Goal: Information Seeking & Learning: Learn about a topic

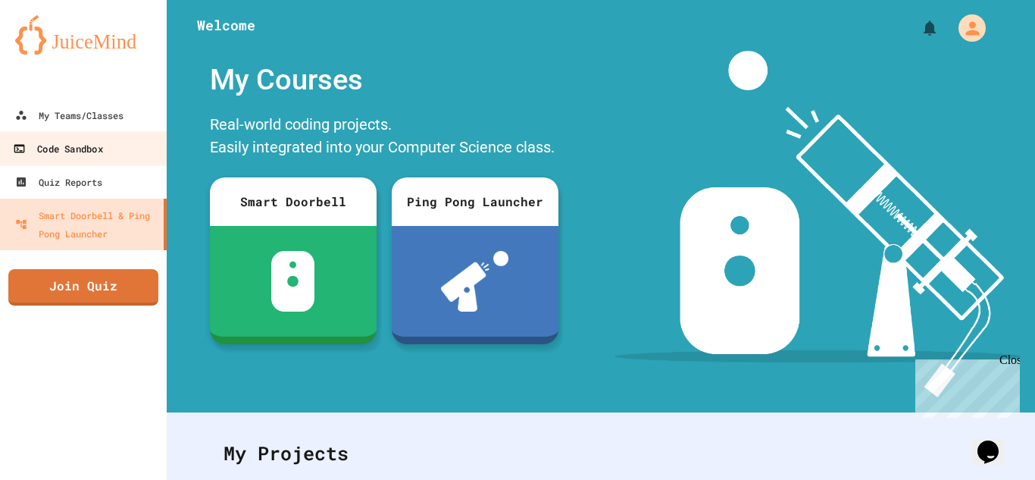
click at [73, 152] on div "Code Sandbox" at bounding box center [57, 148] width 89 height 19
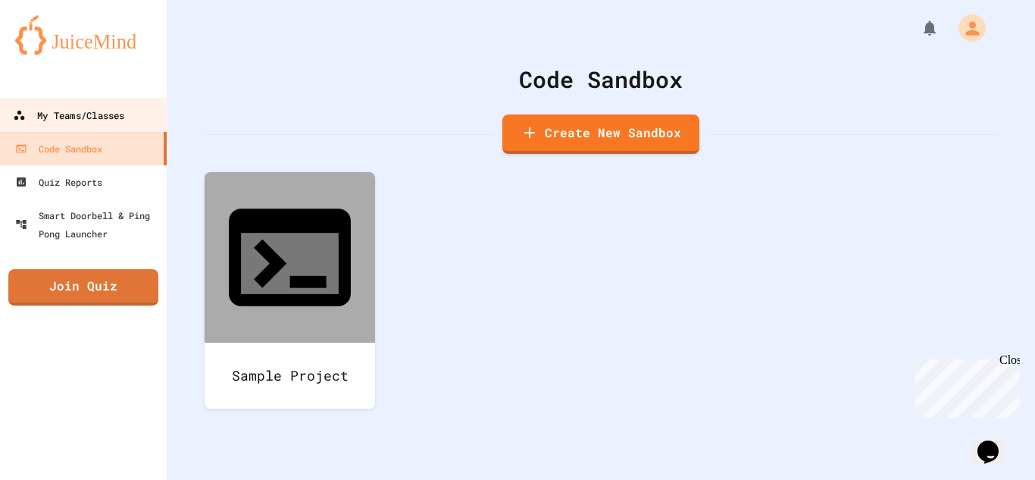
click at [64, 127] on link "My Teams/Classes" at bounding box center [84, 115] width 172 height 34
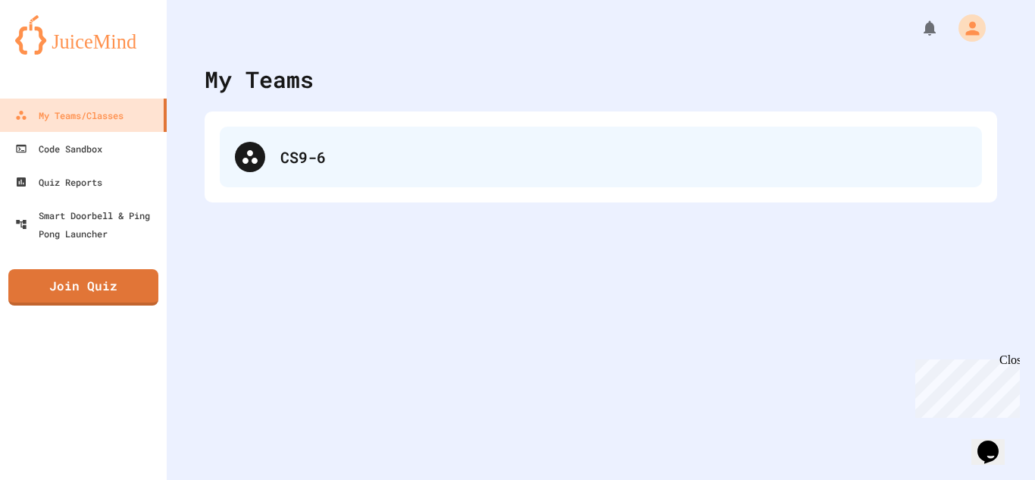
click at [337, 167] on div "CS9-6" at bounding box center [623, 157] width 687 height 23
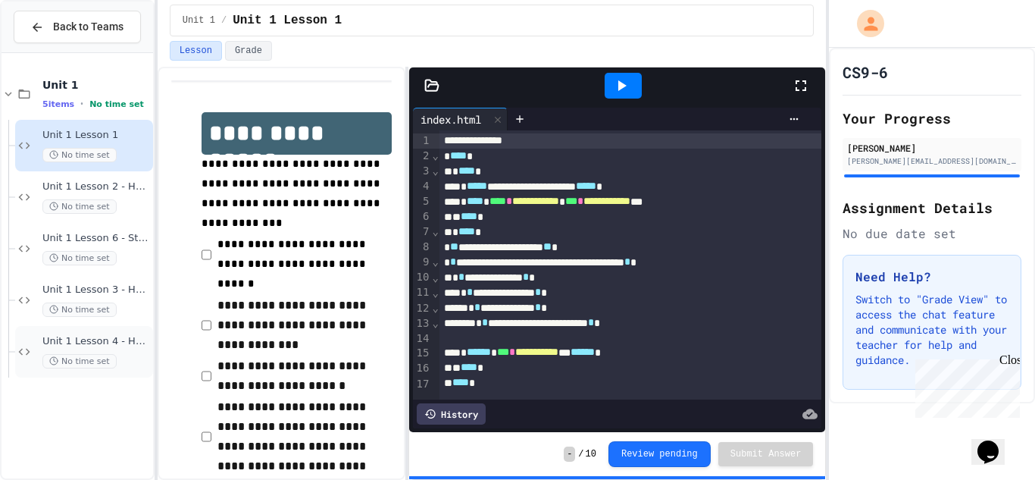
click at [125, 345] on span "Unit 1 Lesson 4 - Headlines Lab" at bounding box center [96, 341] width 108 height 13
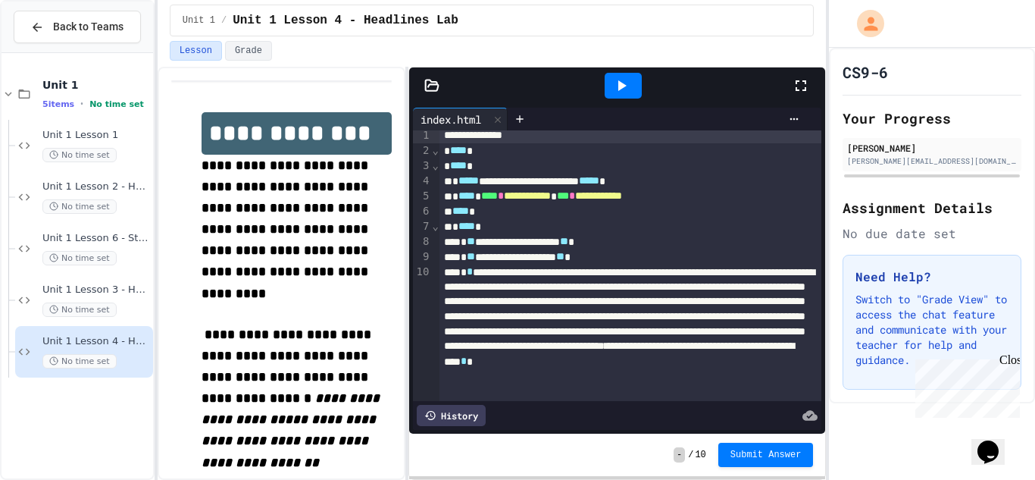
scroll to position [9, 0]
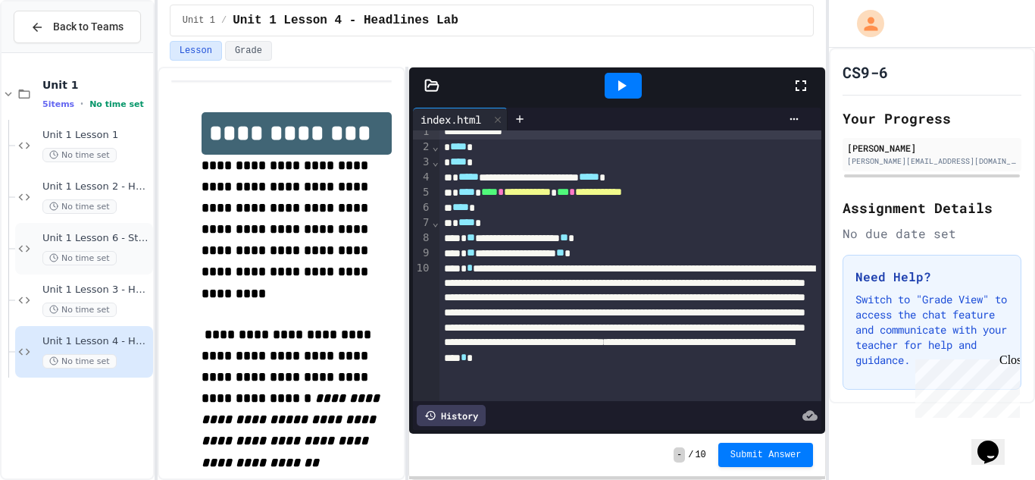
click at [123, 258] on div "No time set" at bounding box center [96, 258] width 108 height 14
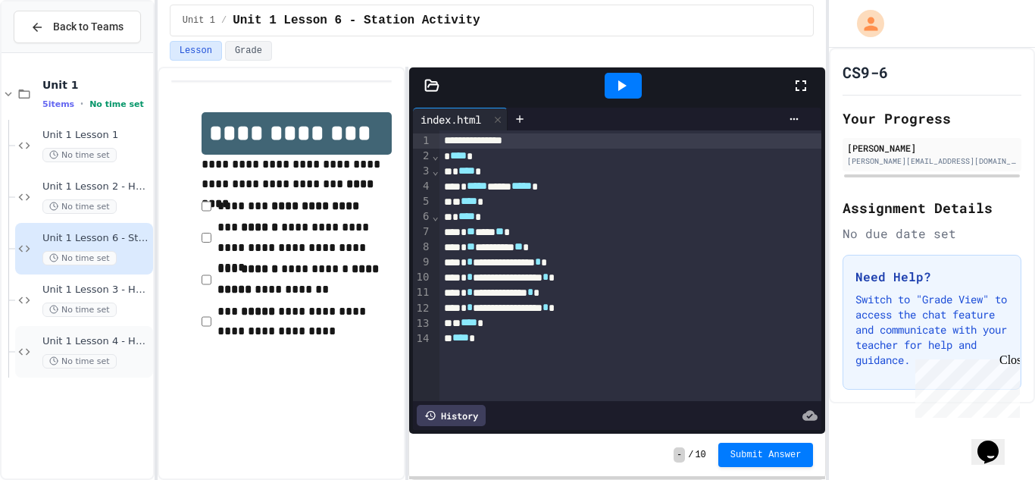
click at [111, 355] on span "No time set" at bounding box center [79, 361] width 74 height 14
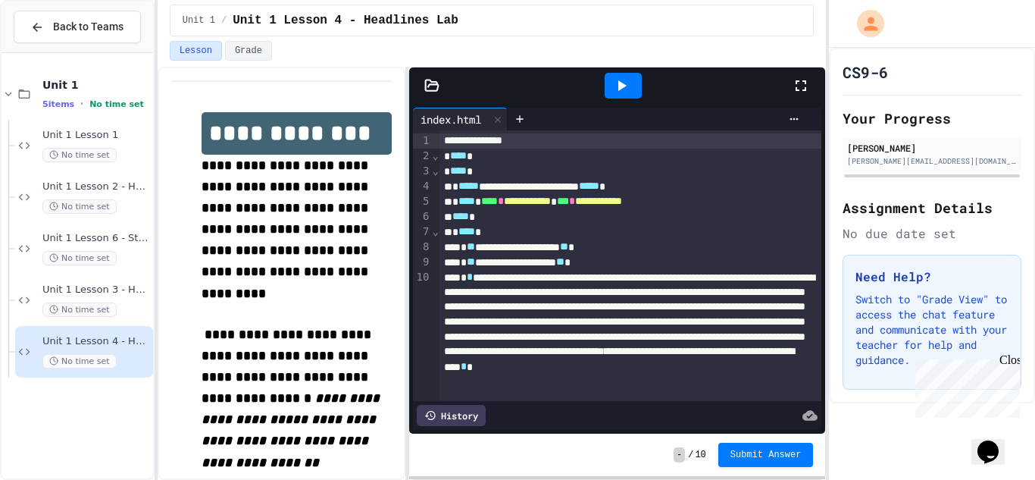
click at [615, 85] on icon at bounding box center [621, 86] width 18 height 18
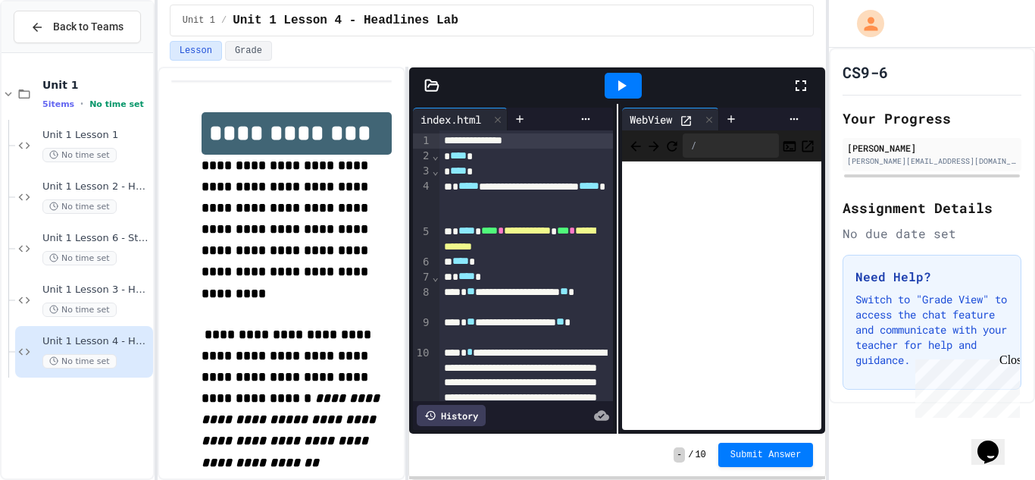
click at [691, 119] on icon at bounding box center [686, 121] width 10 height 10
click at [80, 296] on div "Unit 1 Lesson 3 - Headers and Paragraph tags No time set" at bounding box center [96, 299] width 108 height 33
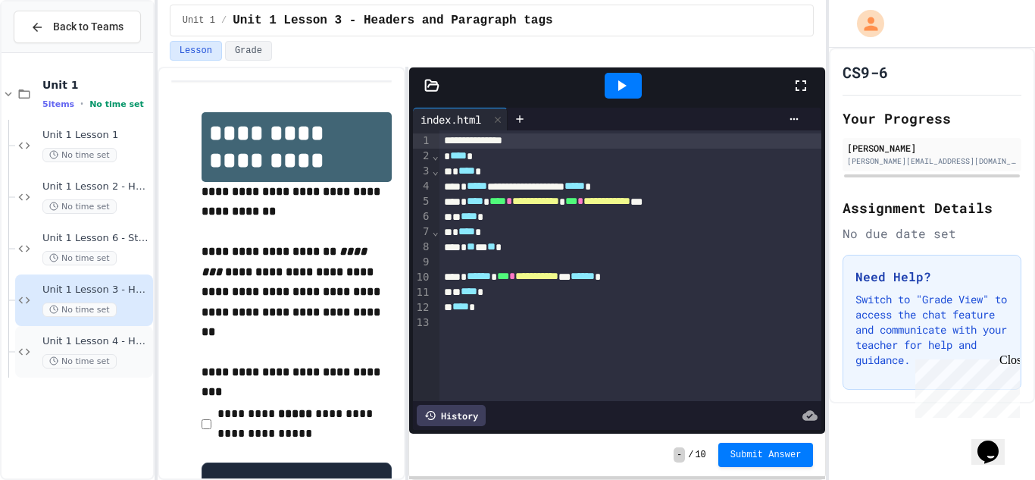
click at [111, 344] on span "Unit 1 Lesson 4 - Headlines Lab" at bounding box center [96, 341] width 108 height 13
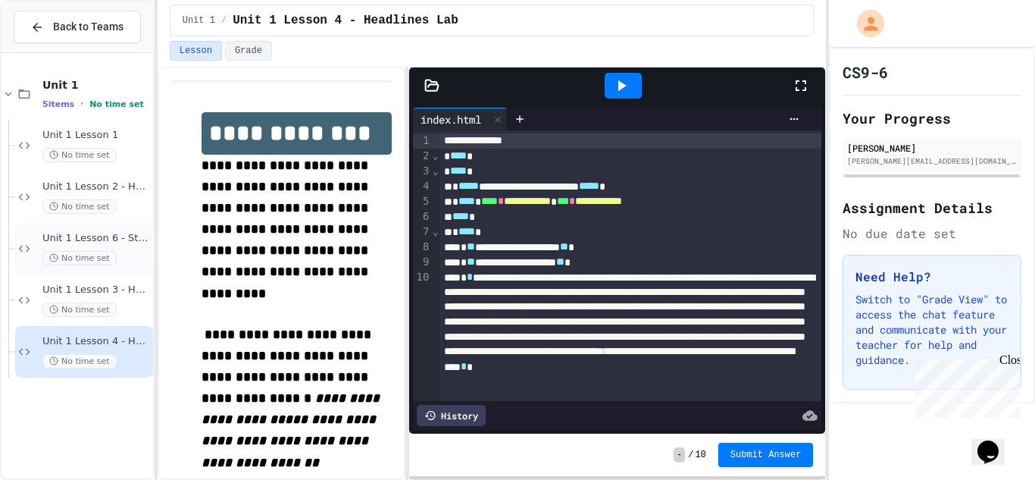
click at [91, 239] on span "Unit 1 Lesson 6 - Station Activity" at bounding box center [96, 238] width 108 height 13
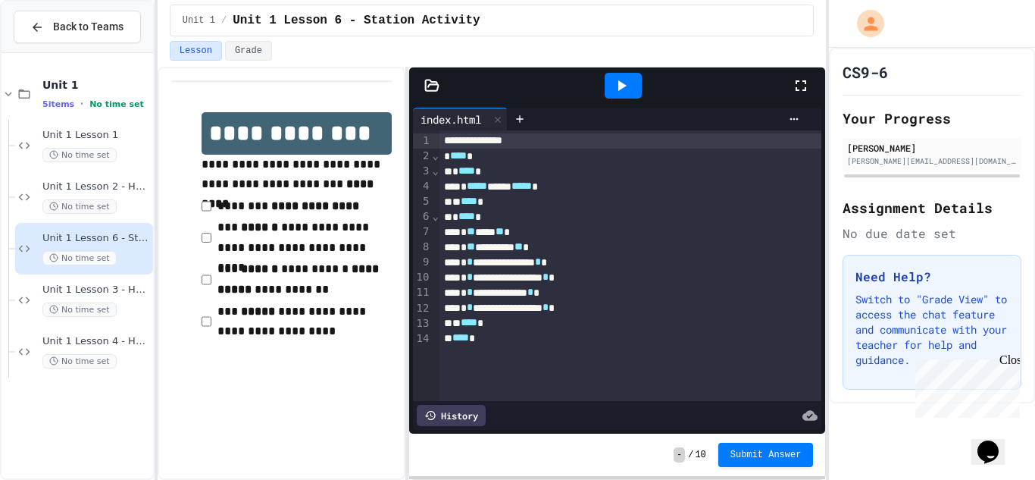
click at [502, 234] on div "* ** ***** ** *" at bounding box center [631, 231] width 383 height 15
